Goal: Register for event/course

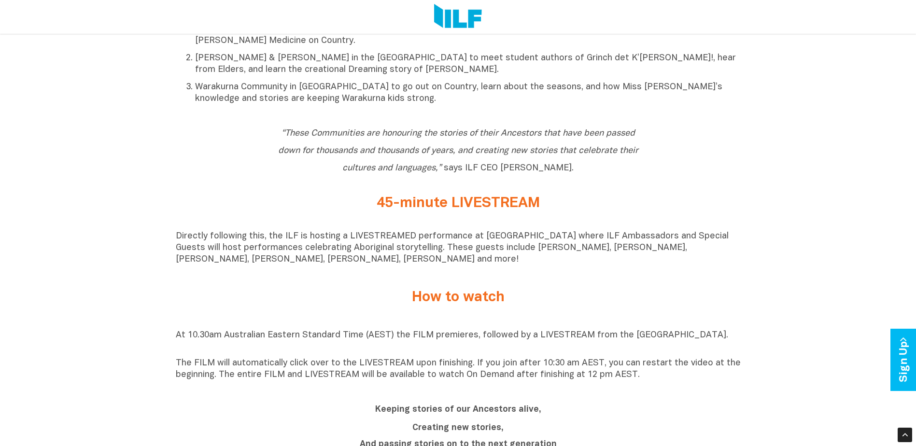
scroll to position [724, 0]
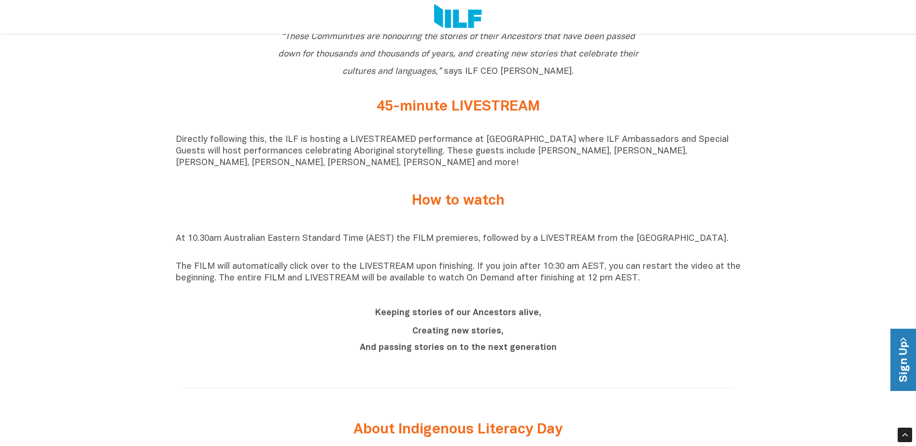
click at [910, 359] on link "Sign Up" at bounding box center [904, 360] width 28 height 62
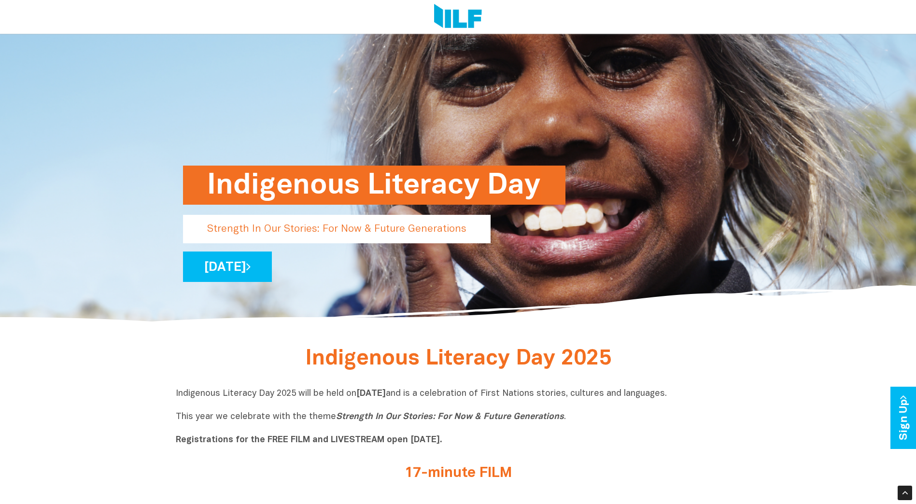
scroll to position [69, 0]
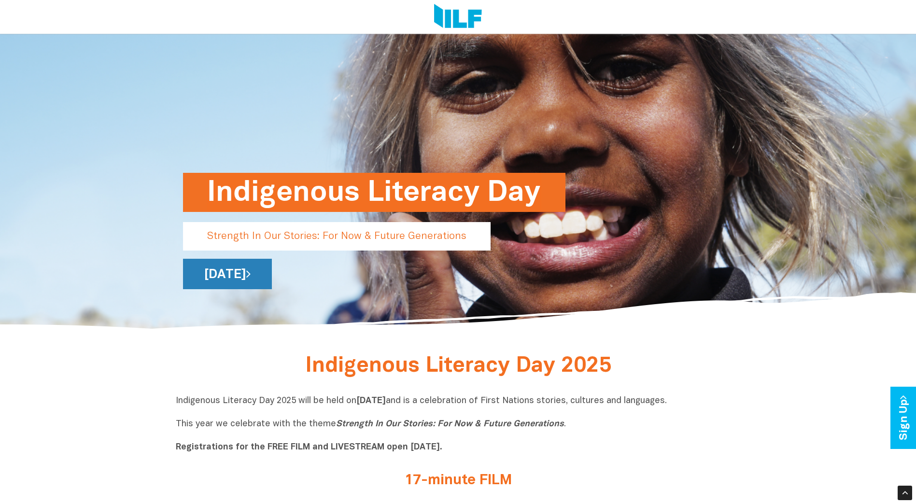
click at [257, 280] on link "[DATE]" at bounding box center [227, 274] width 89 height 30
click at [912, 416] on link "Sign Up" at bounding box center [904, 418] width 28 height 62
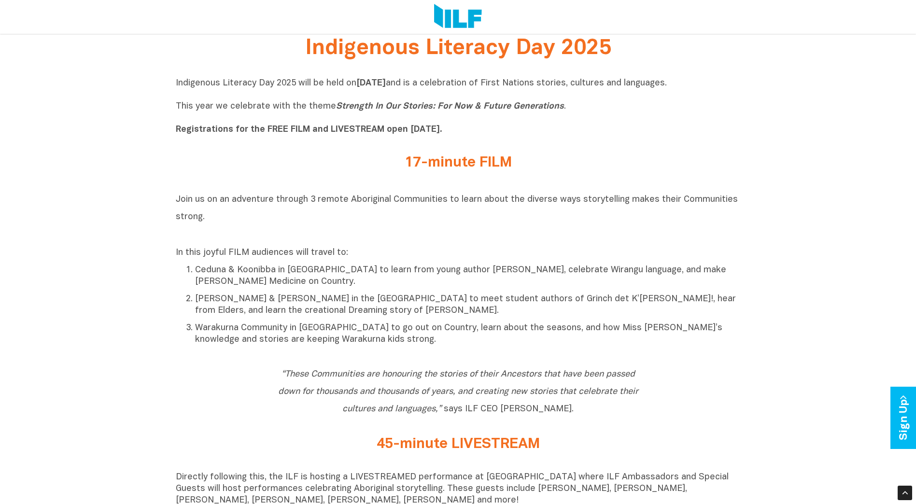
scroll to position [386, 0]
click at [488, 169] on h2 "17-minute FILM" at bounding box center [458, 163] width 362 height 16
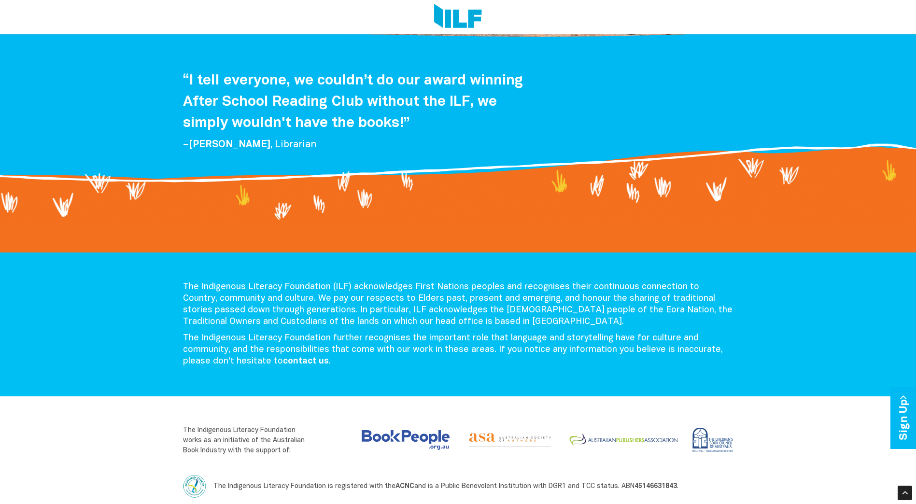
scroll to position [1910, 0]
